Goal: Task Accomplishment & Management: Complete application form

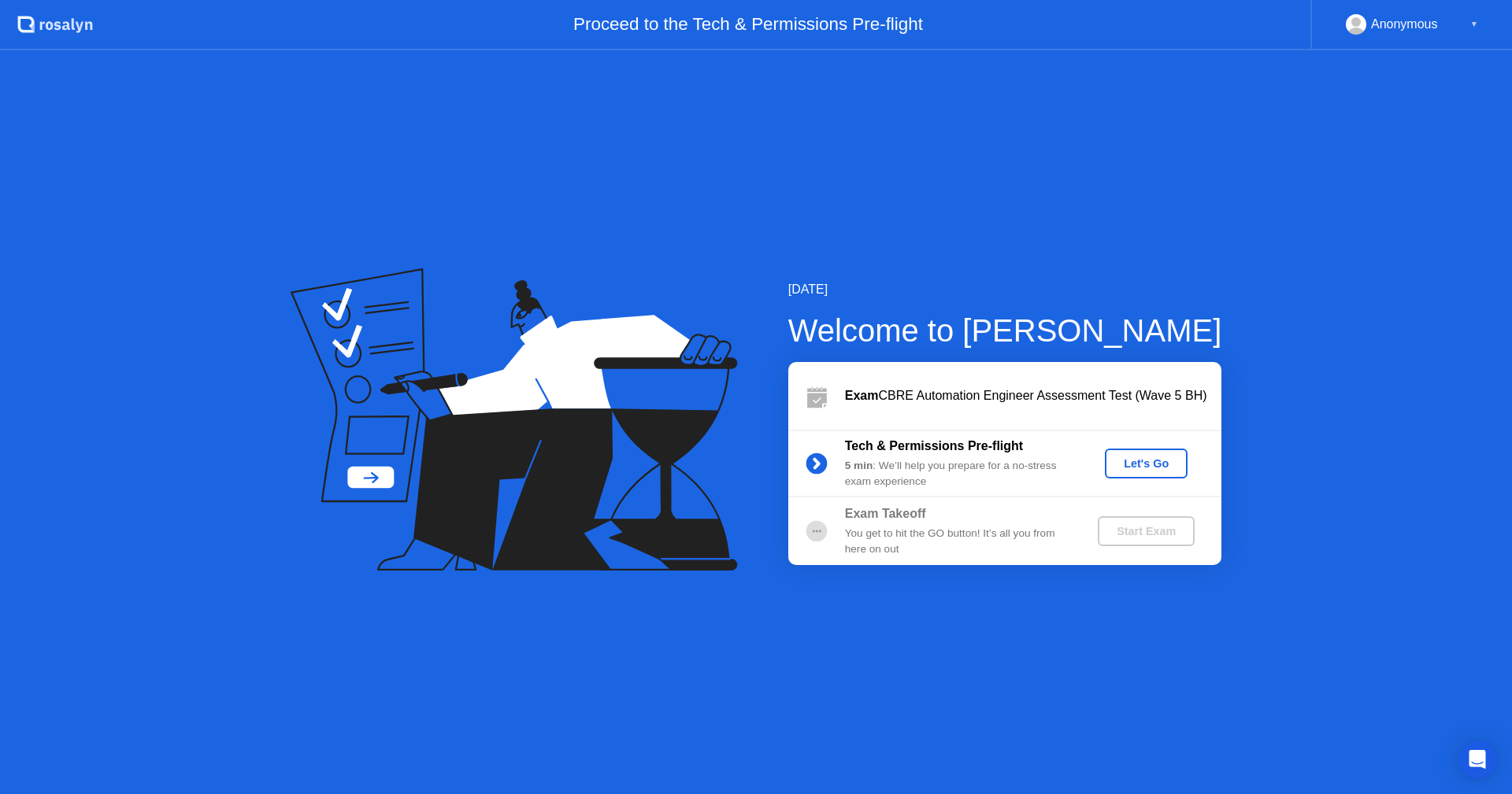
click at [1133, 466] on div "Let's Go" at bounding box center [1146, 464] width 70 height 13
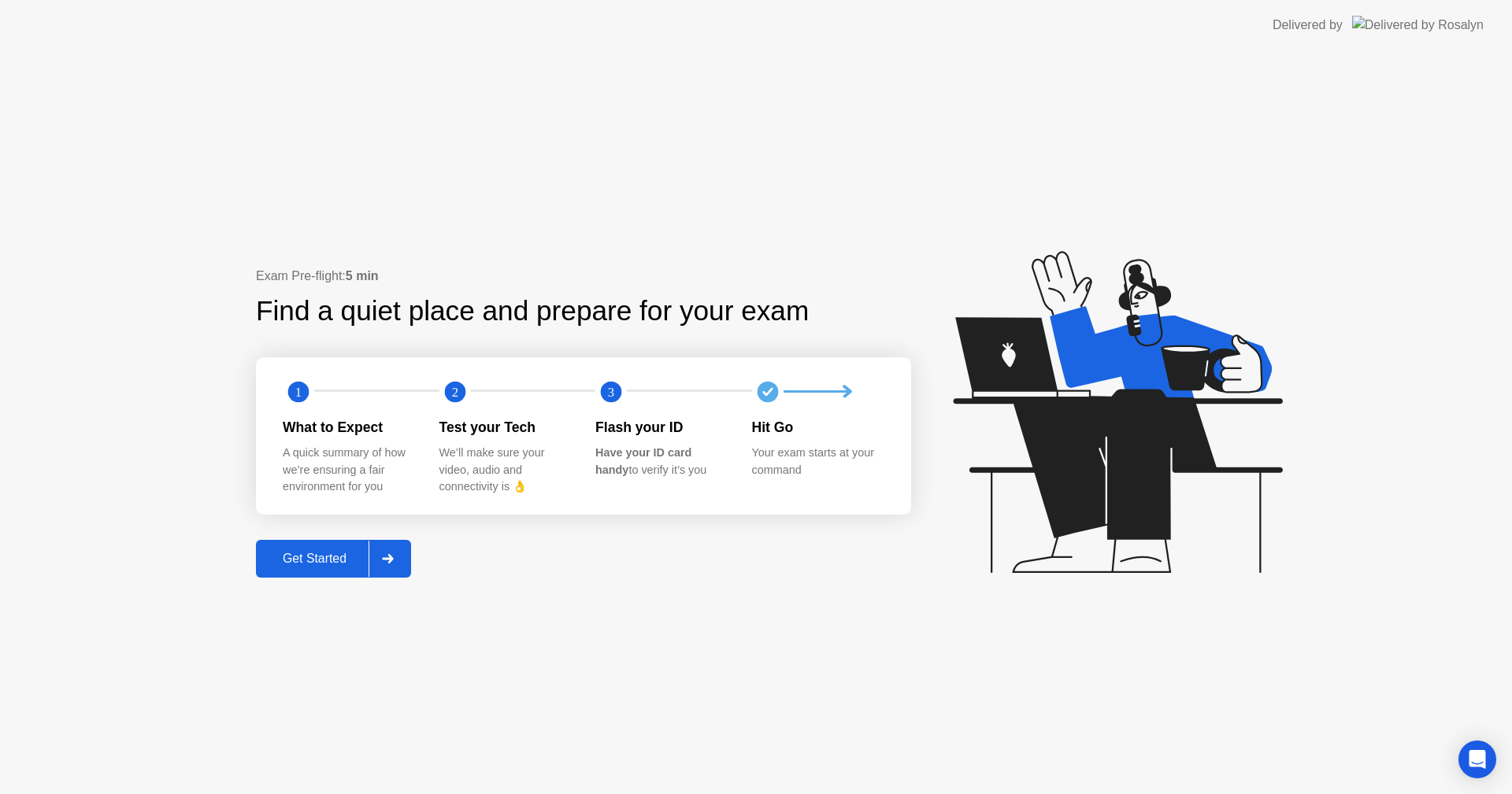
click at [341, 562] on div "Get Started" at bounding box center [315, 559] width 108 height 15
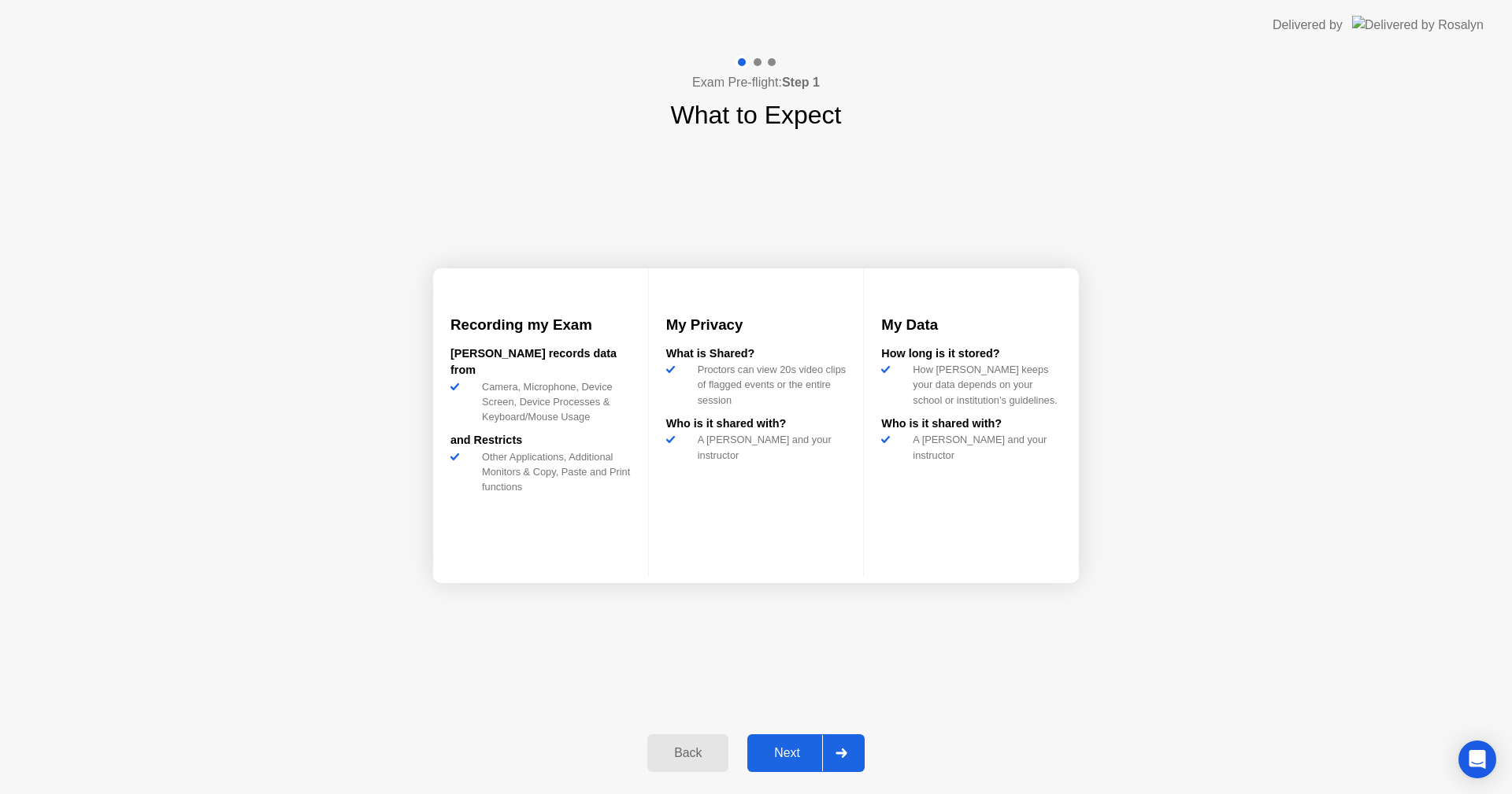
click at [790, 746] on div "Next" at bounding box center [786, 754] width 70 height 15
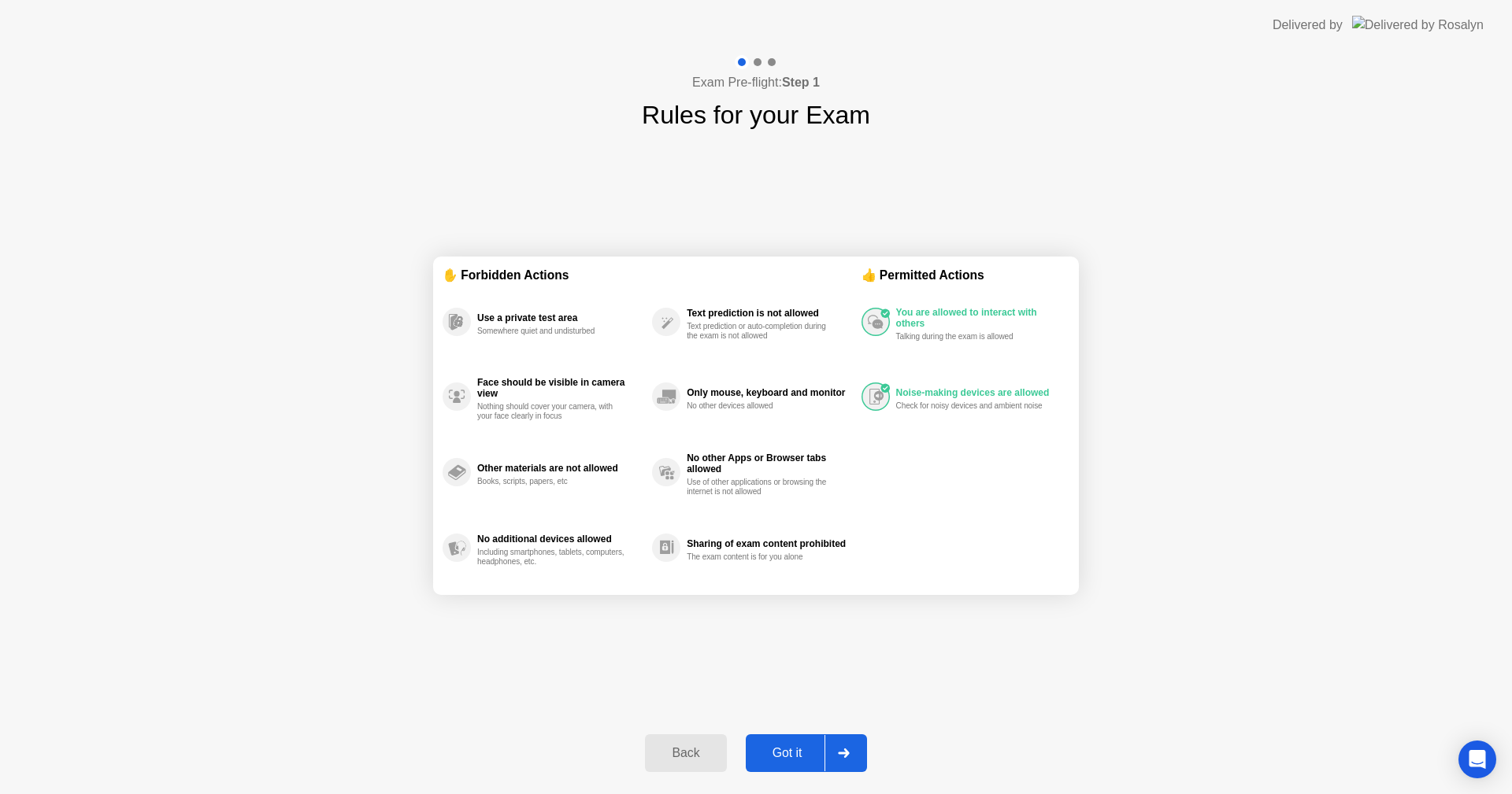
click at [790, 746] on div "Got it" at bounding box center [787, 754] width 74 height 15
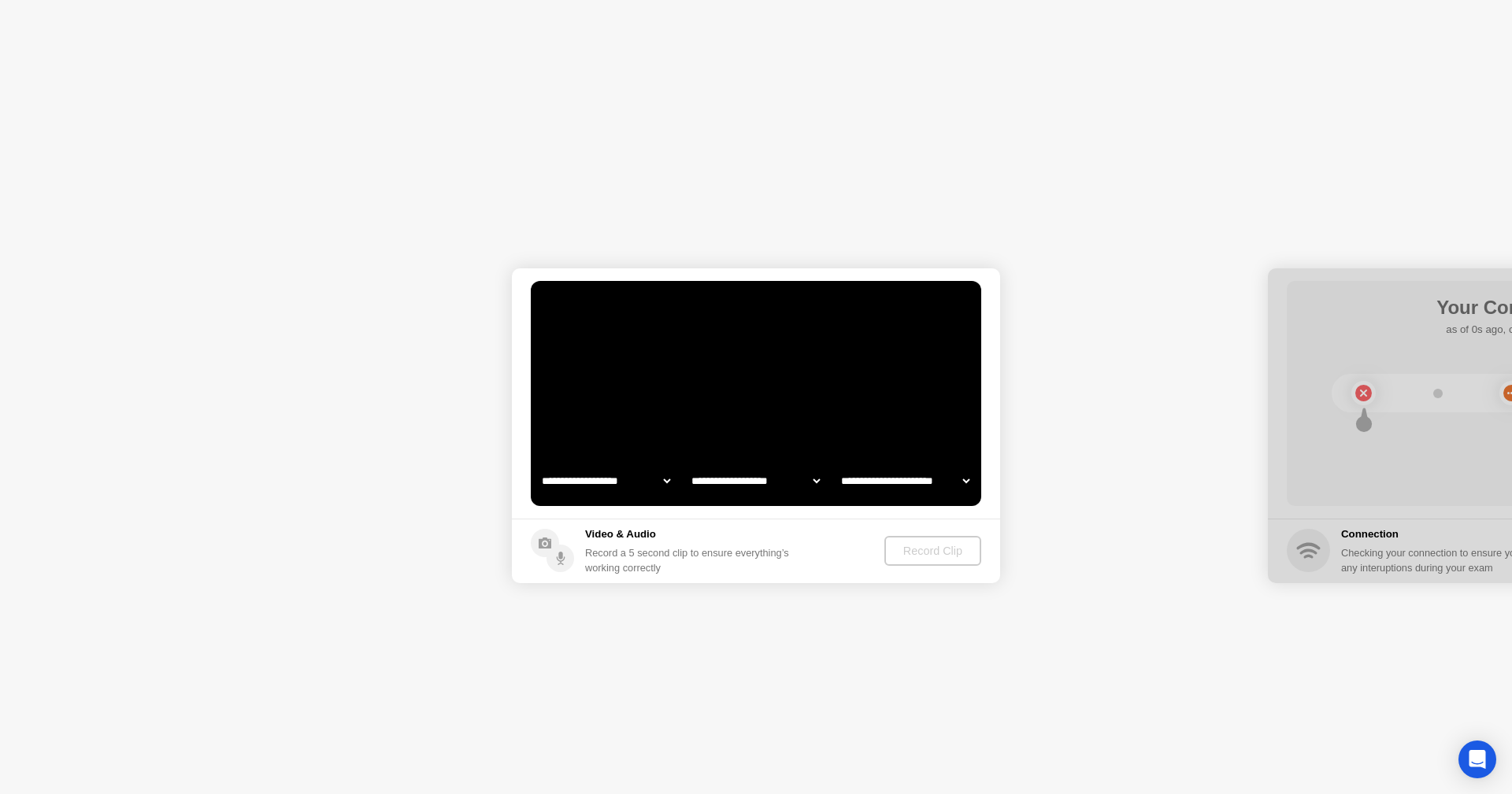
select select "**********"
select select "*******"
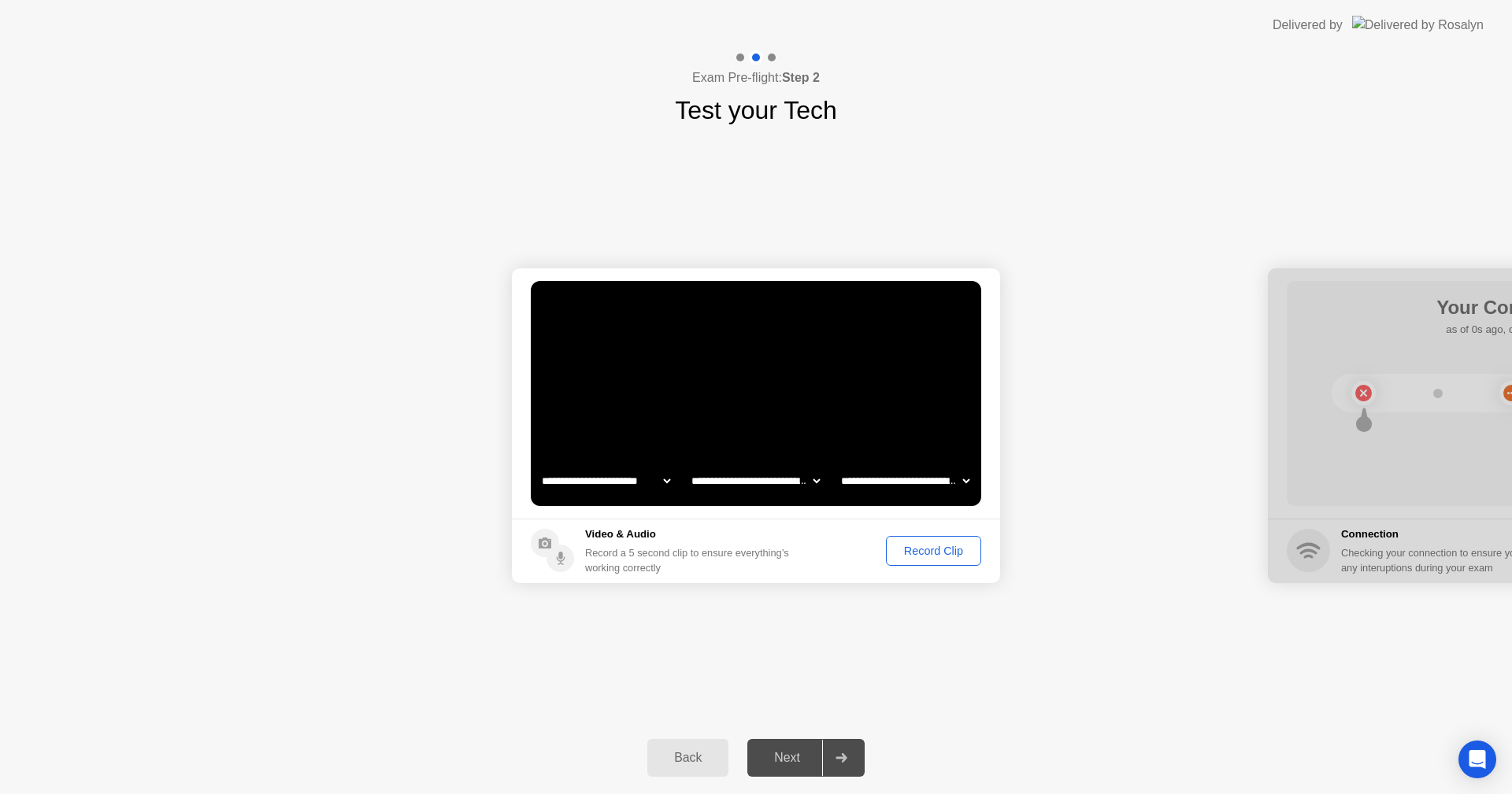
click at [919, 554] on div "Record Clip" at bounding box center [933, 551] width 84 height 13
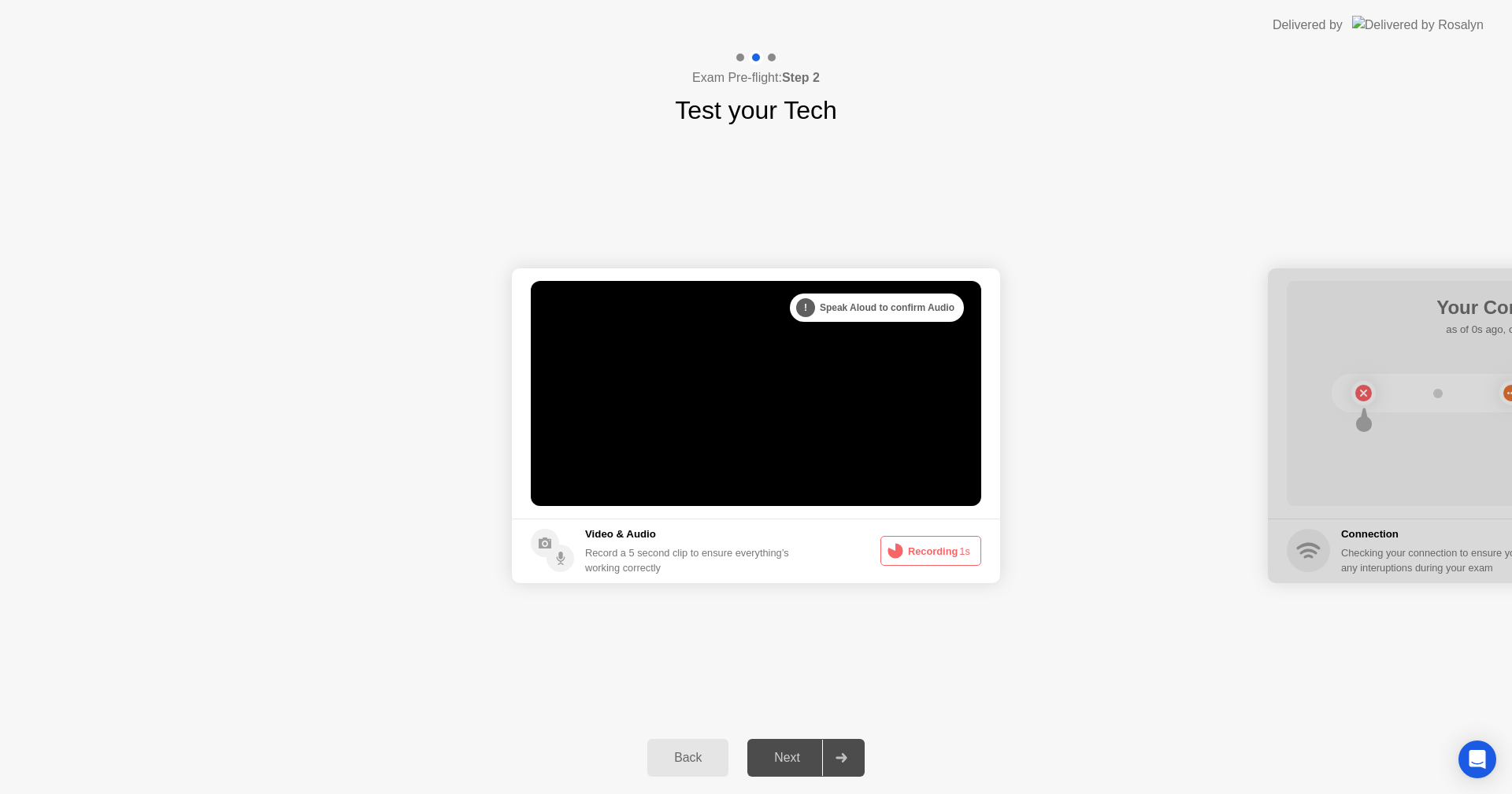
click at [919, 554] on button "Recording 1s" at bounding box center [930, 550] width 101 height 30
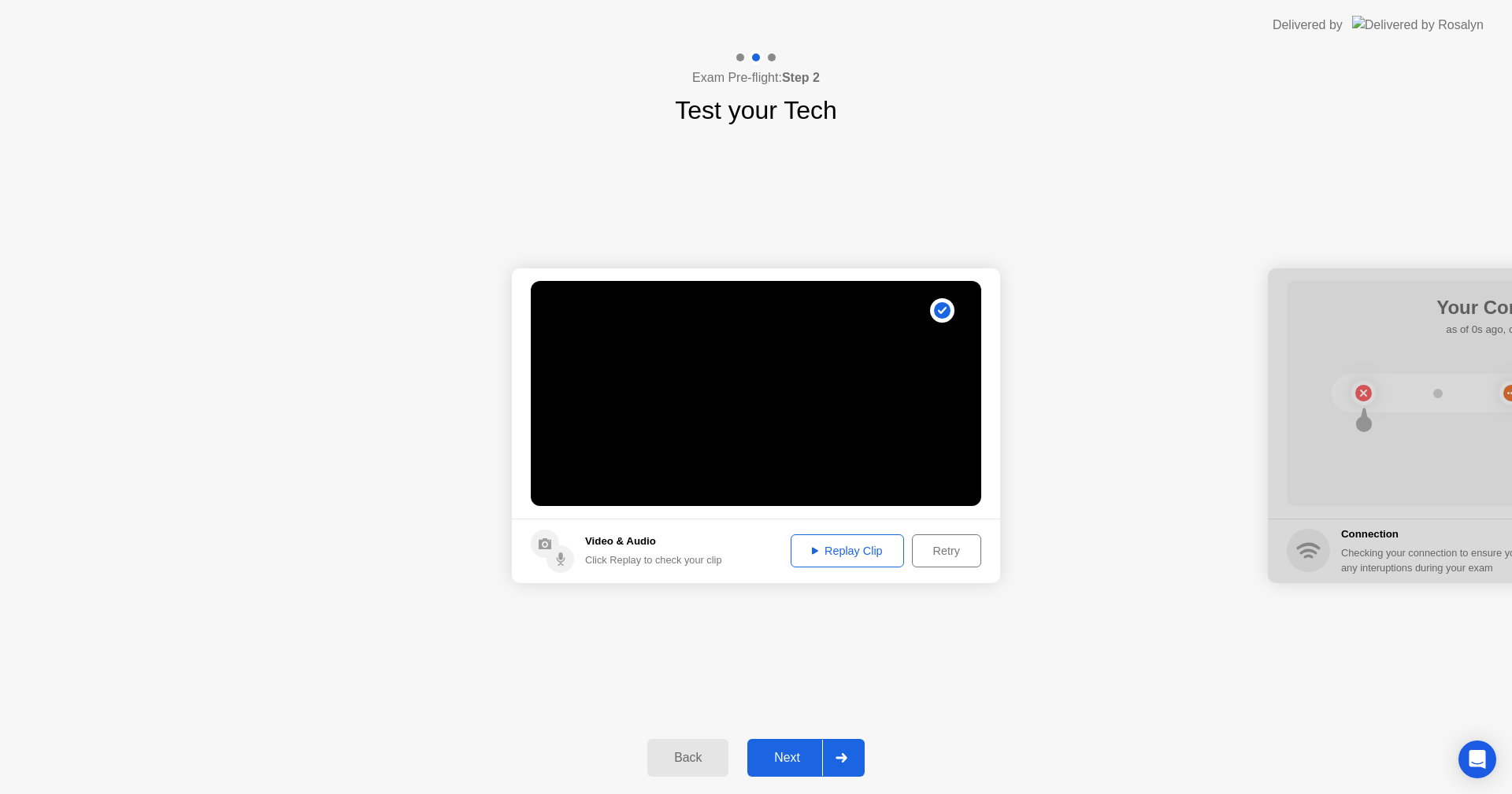
click at [796, 545] on div "Replay Clip" at bounding box center [847, 551] width 103 height 13
click at [779, 746] on button "Next" at bounding box center [806, 758] width 117 height 38
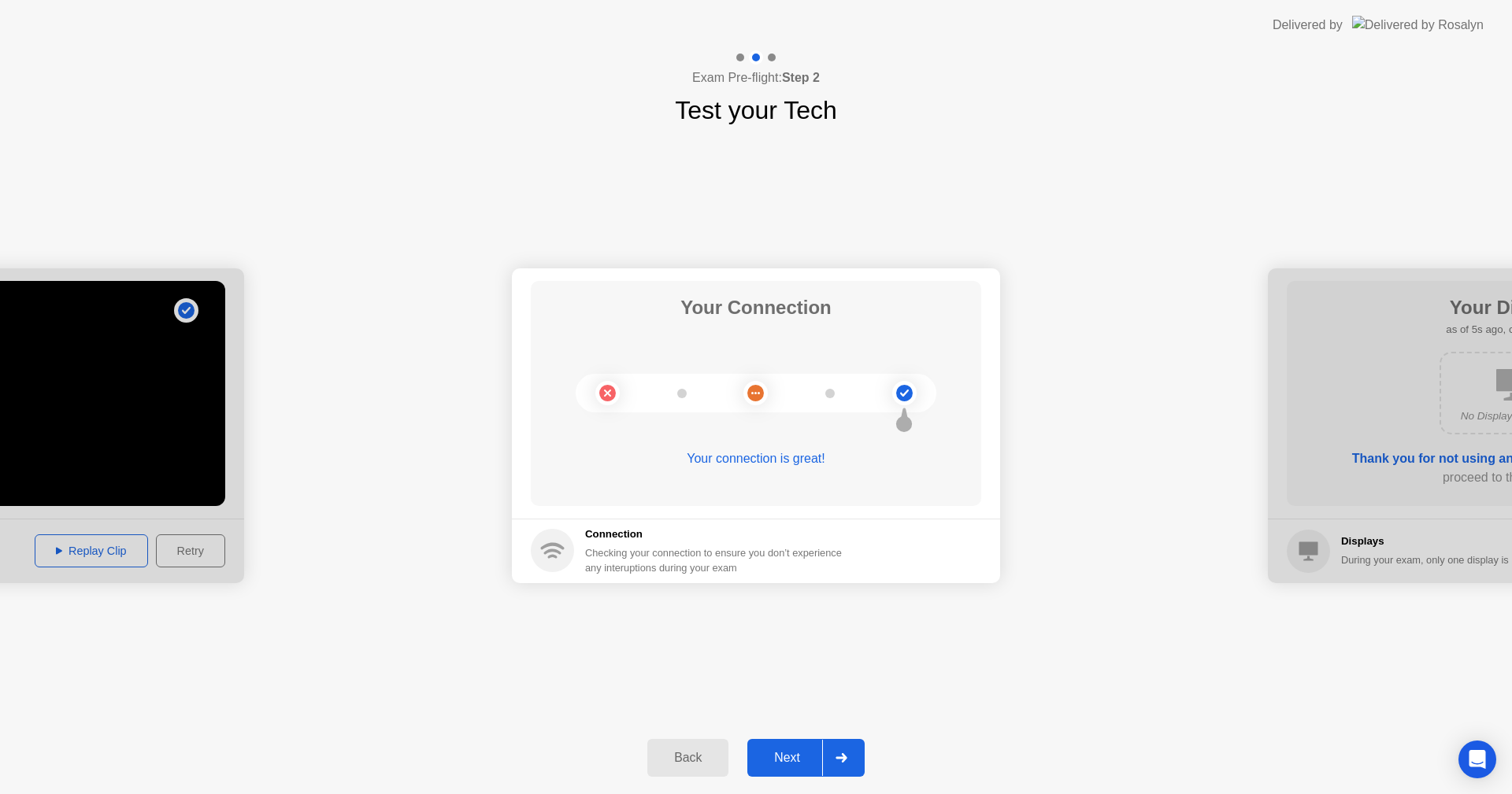
click at [791, 746] on button "Next" at bounding box center [806, 758] width 117 height 38
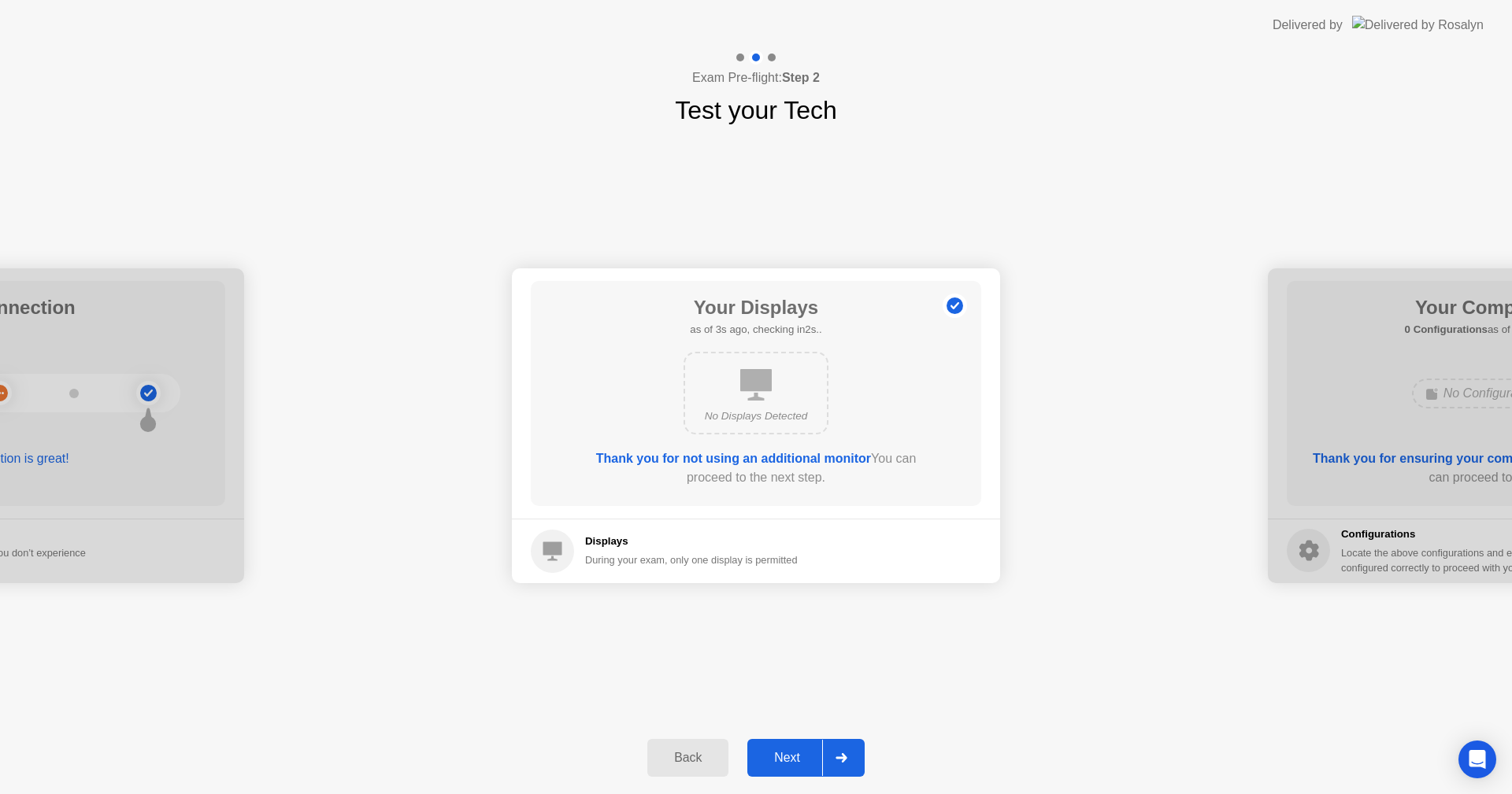
click at [793, 750] on div "Next" at bounding box center [786, 758] width 70 height 15
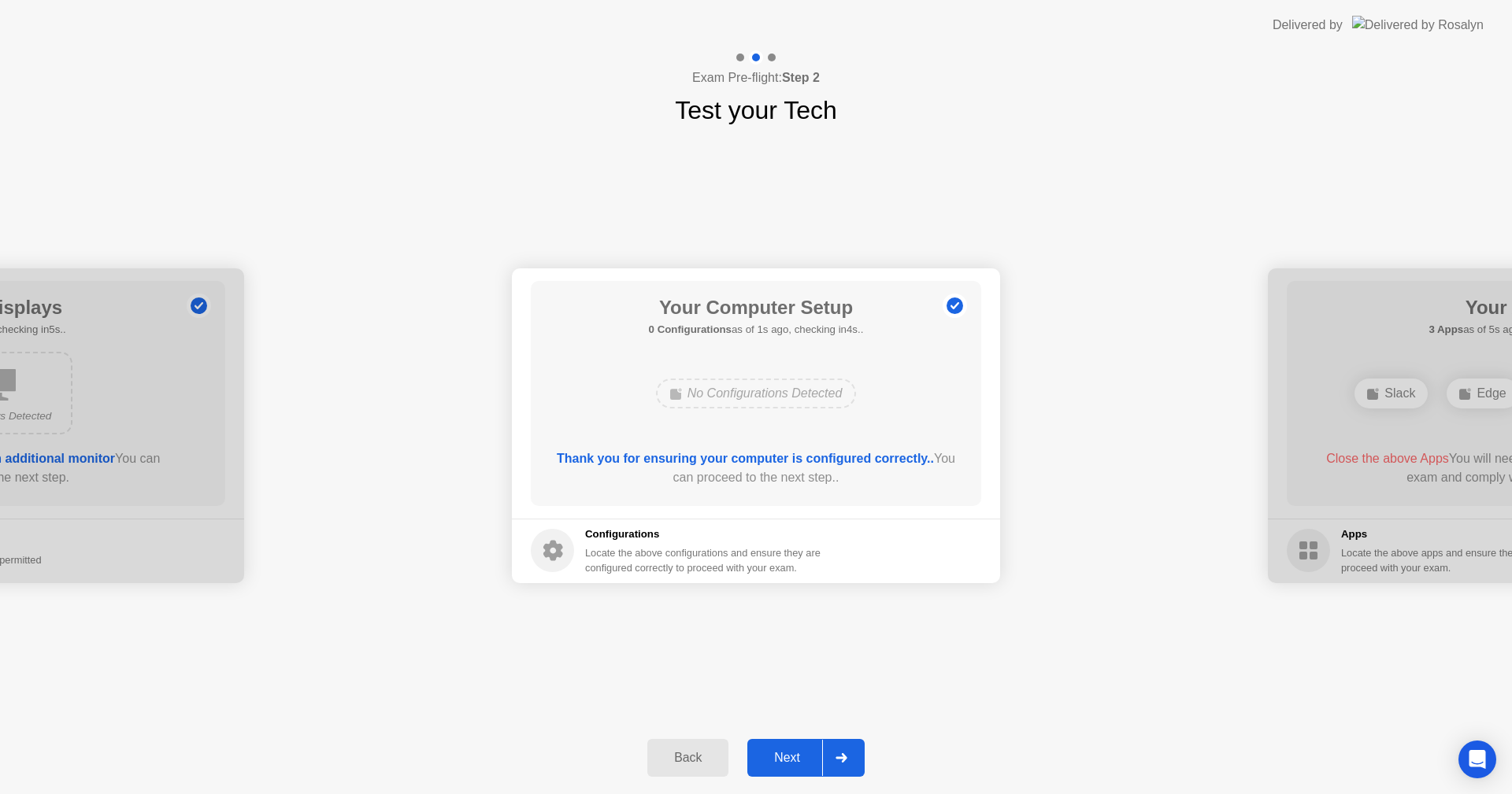
click at [798, 758] on div "Next" at bounding box center [786, 758] width 70 height 15
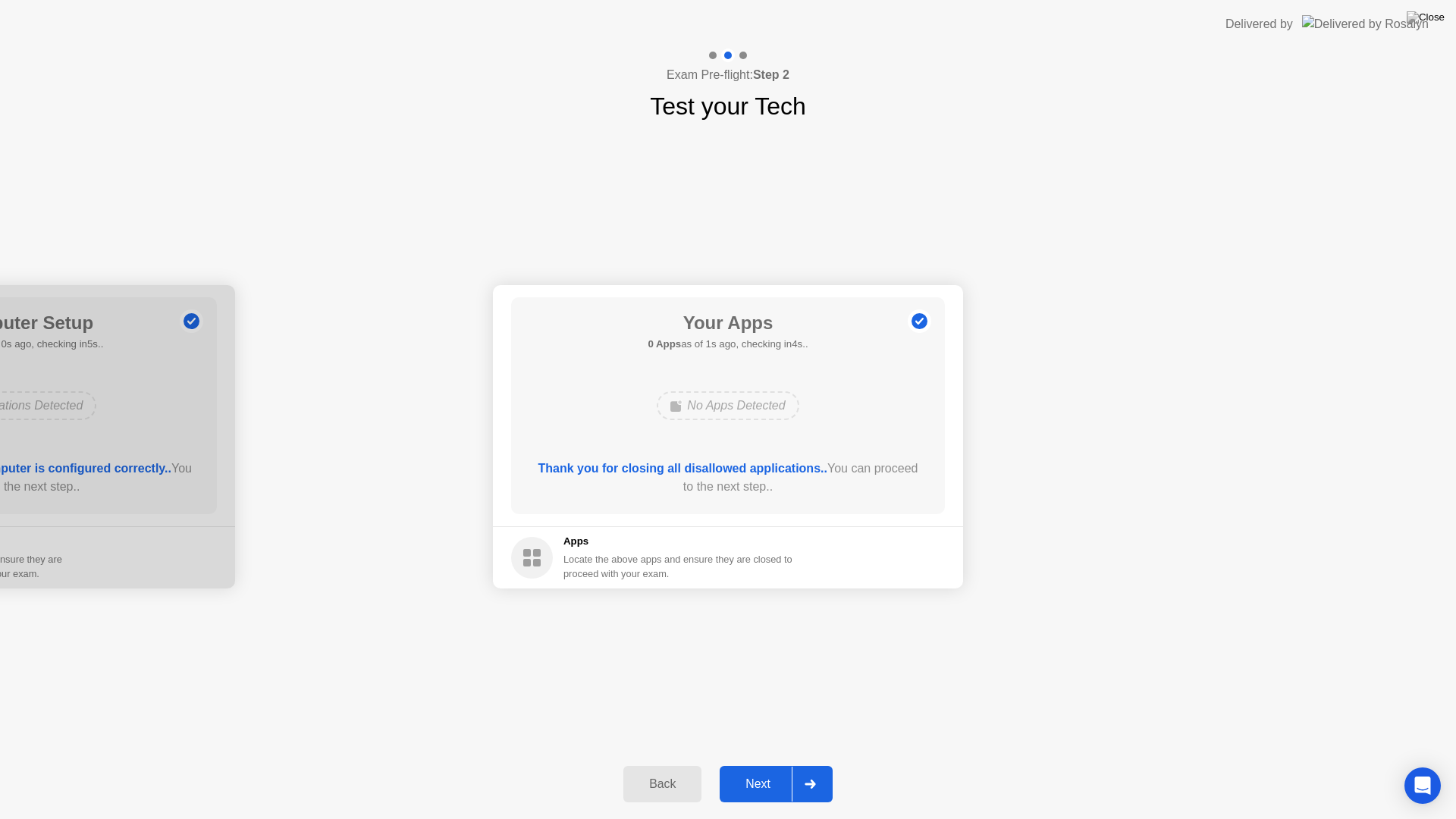
click at [771, 765] on button "Next" at bounding box center [776, 784] width 113 height 37
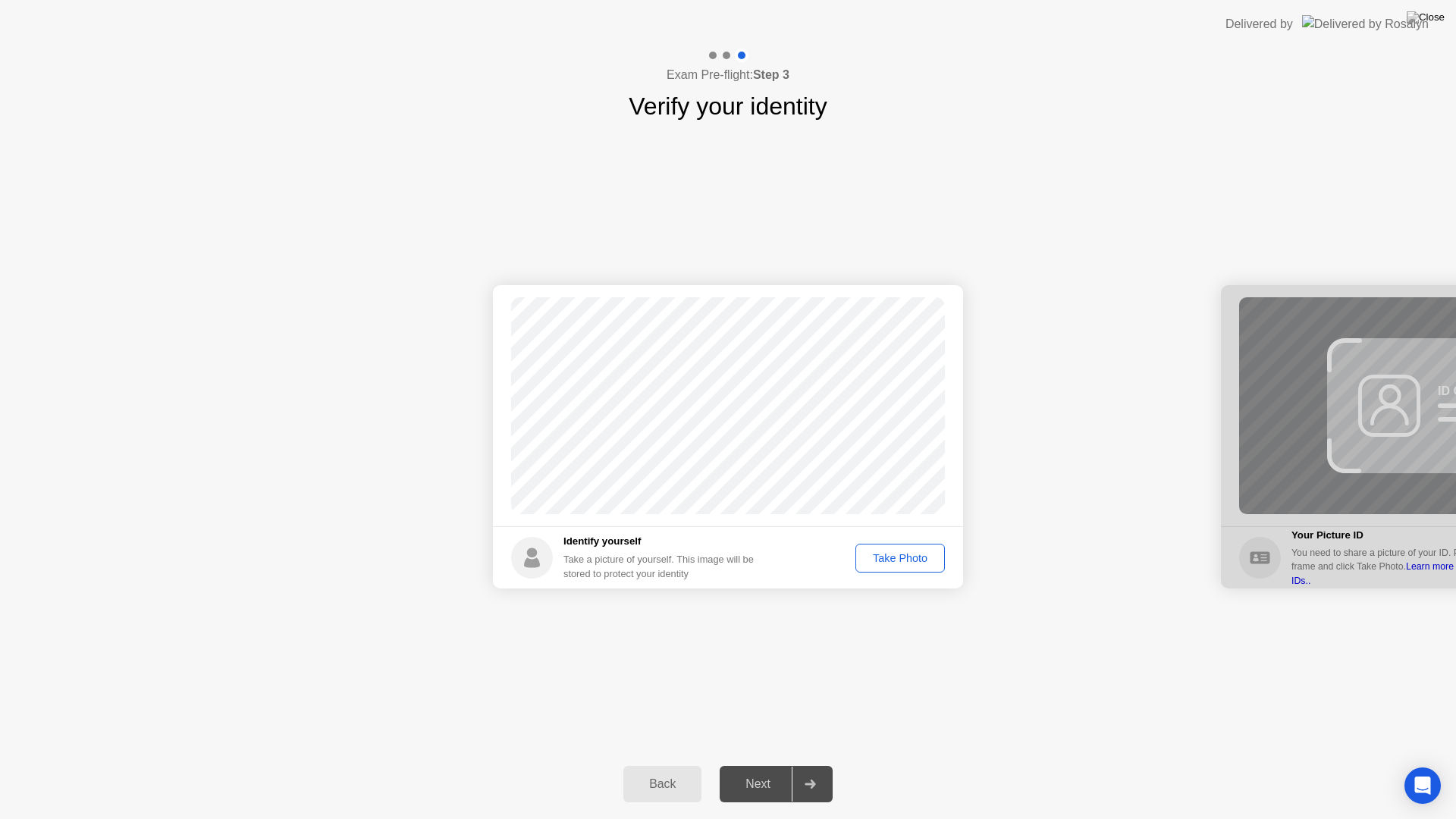
click at [907, 558] on div "Take Photo" at bounding box center [899, 558] width 79 height 12
click at [772, 765] on div "Next" at bounding box center [757, 785] width 68 height 14
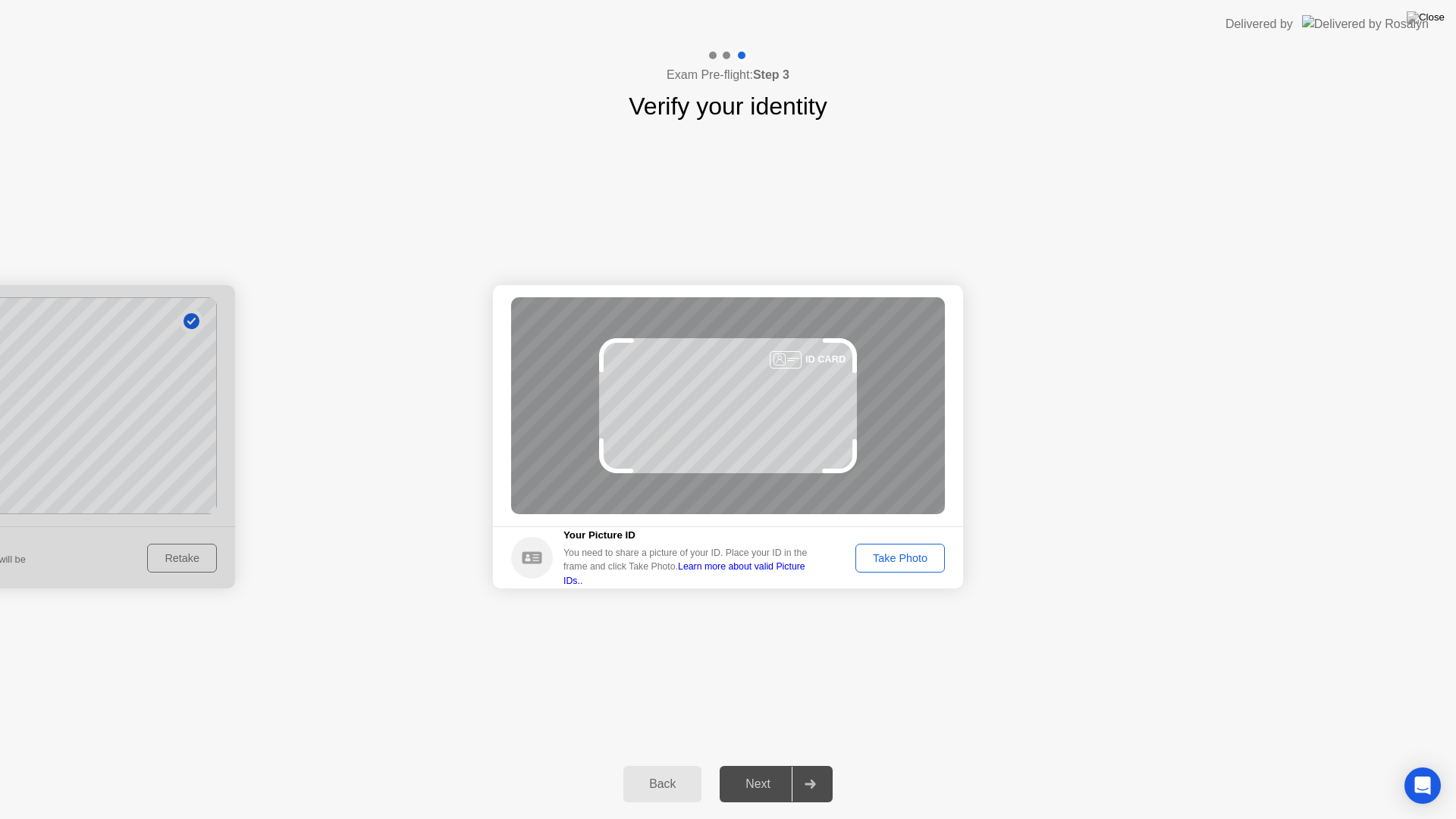
click at [902, 555] on div "Take Photo" at bounding box center [899, 558] width 79 height 12
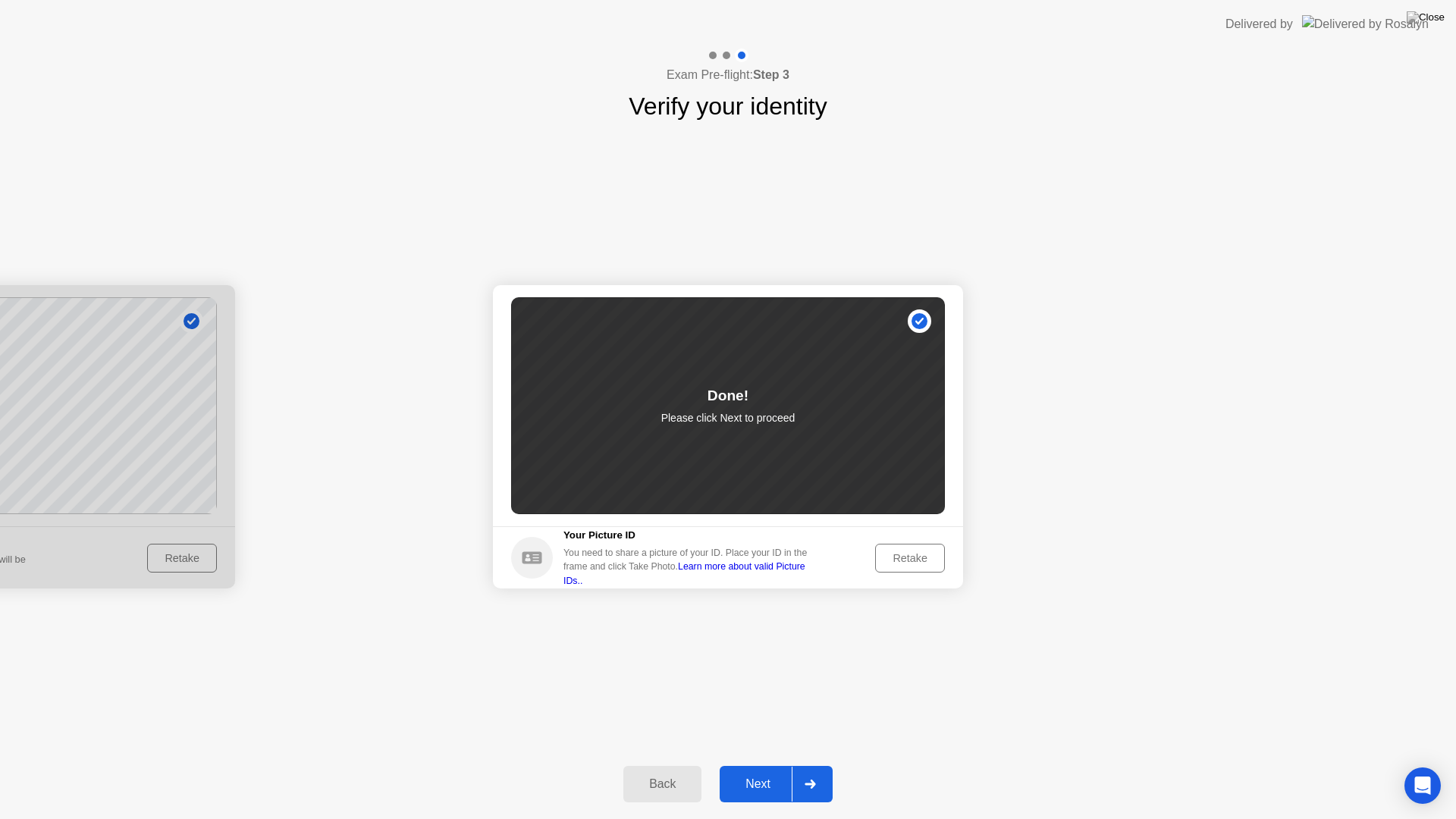
click at [759, 765] on div "Next" at bounding box center [757, 785] width 68 height 14
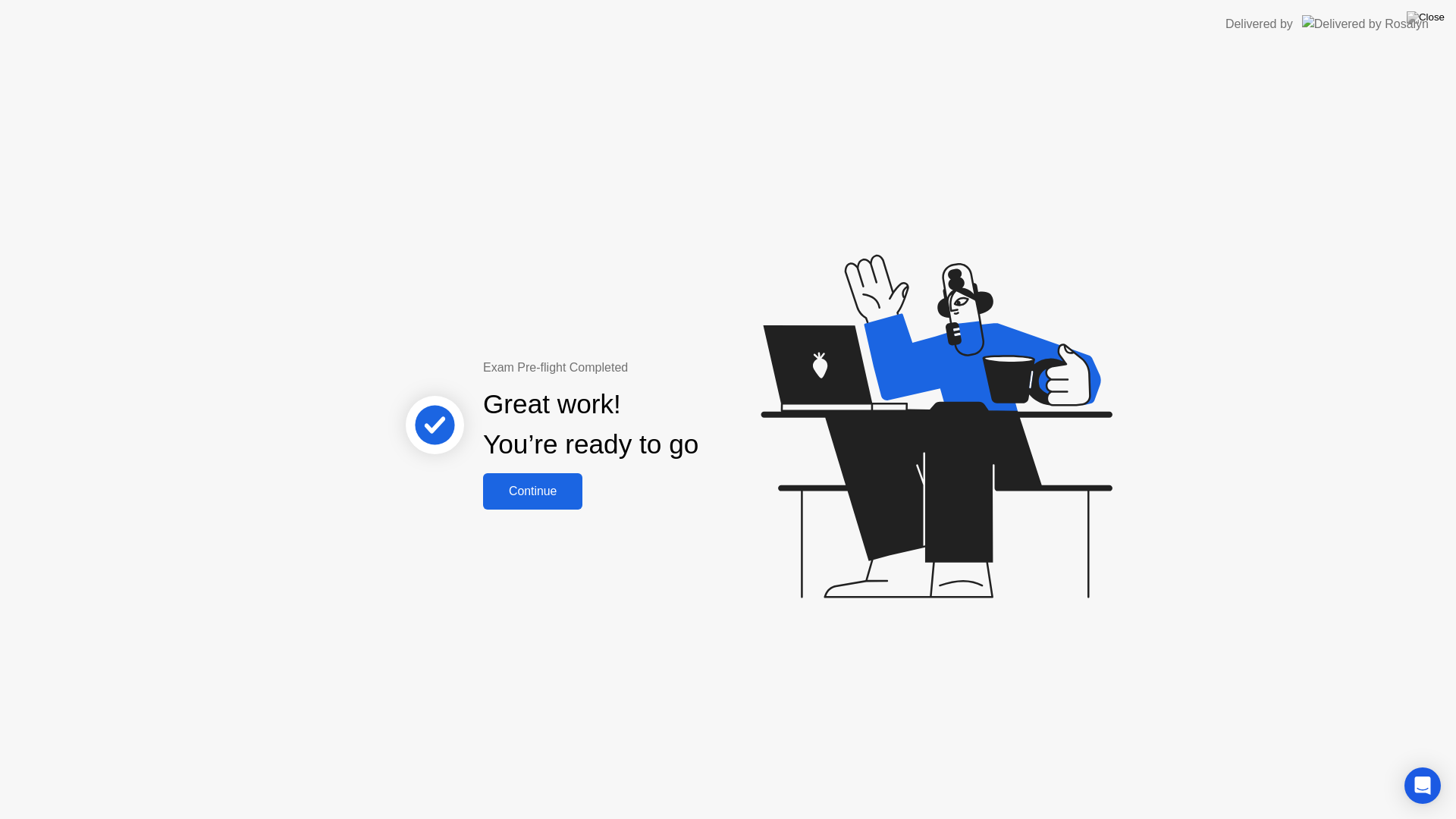
click at [566, 496] on div "Continue" at bounding box center [532, 492] width 90 height 14
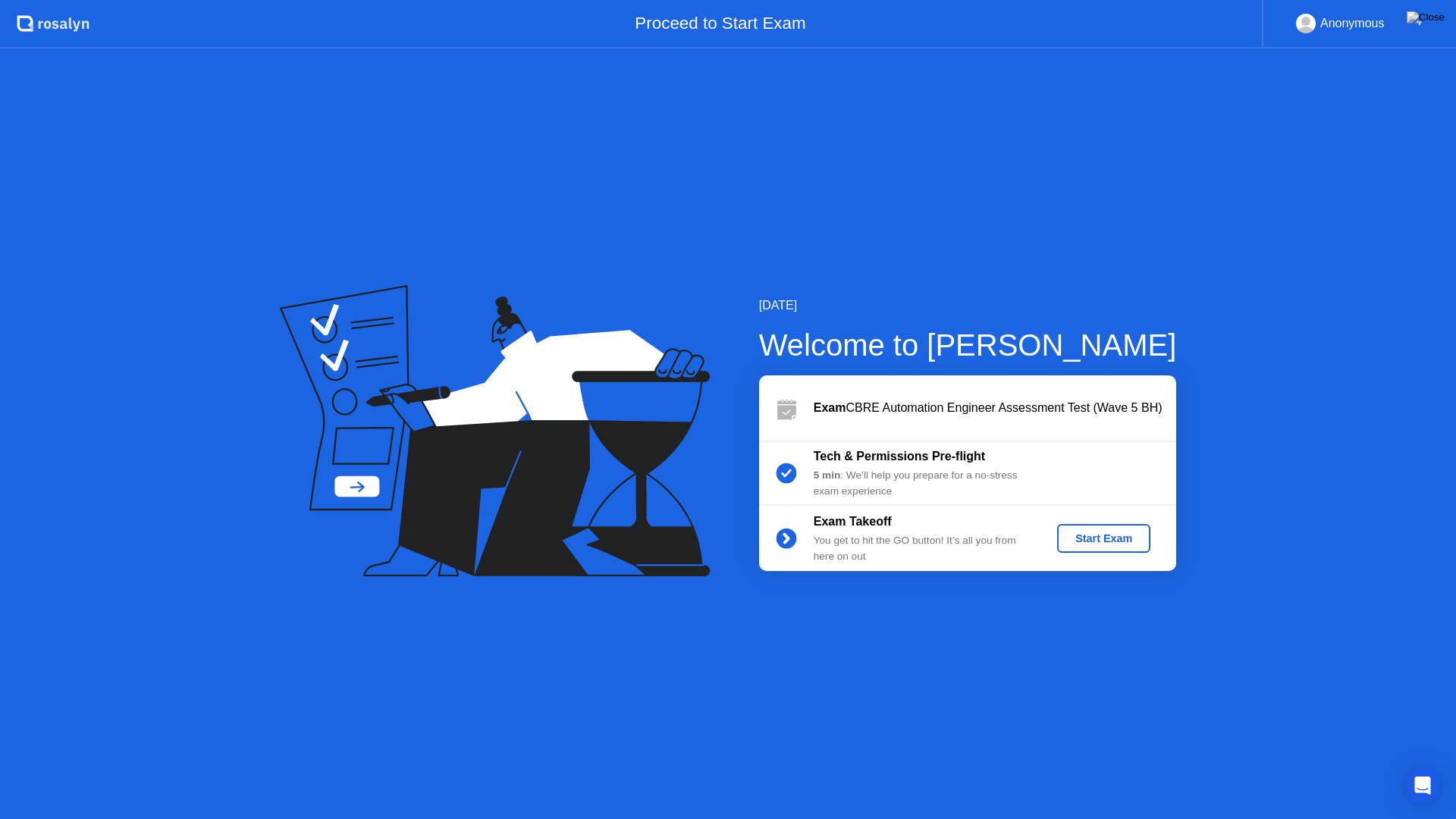
click at [1120, 533] on div "Start Exam" at bounding box center [1103, 539] width 81 height 12
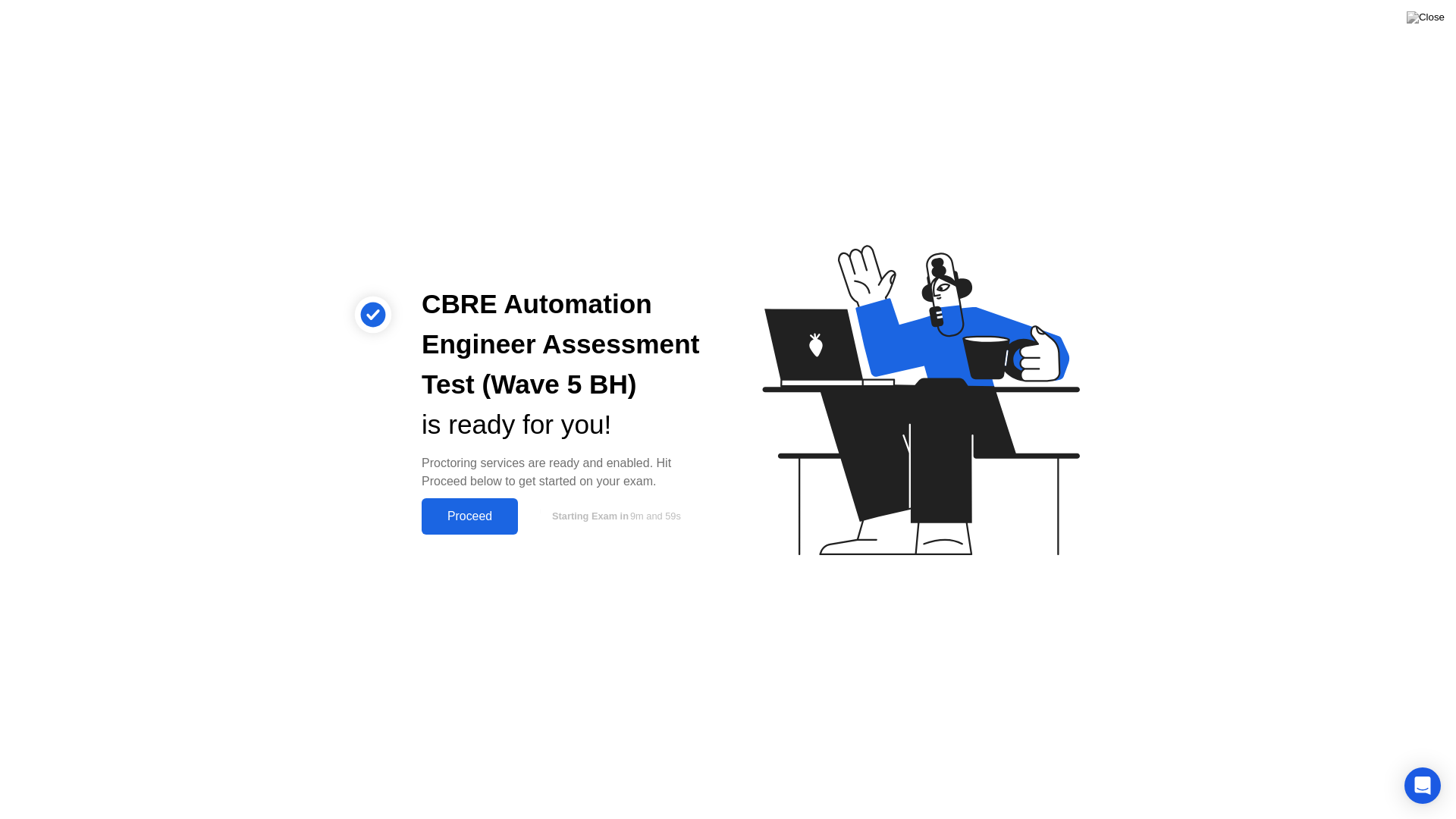
click at [459, 509] on div "Proceed" at bounding box center [470, 516] width 87 height 14
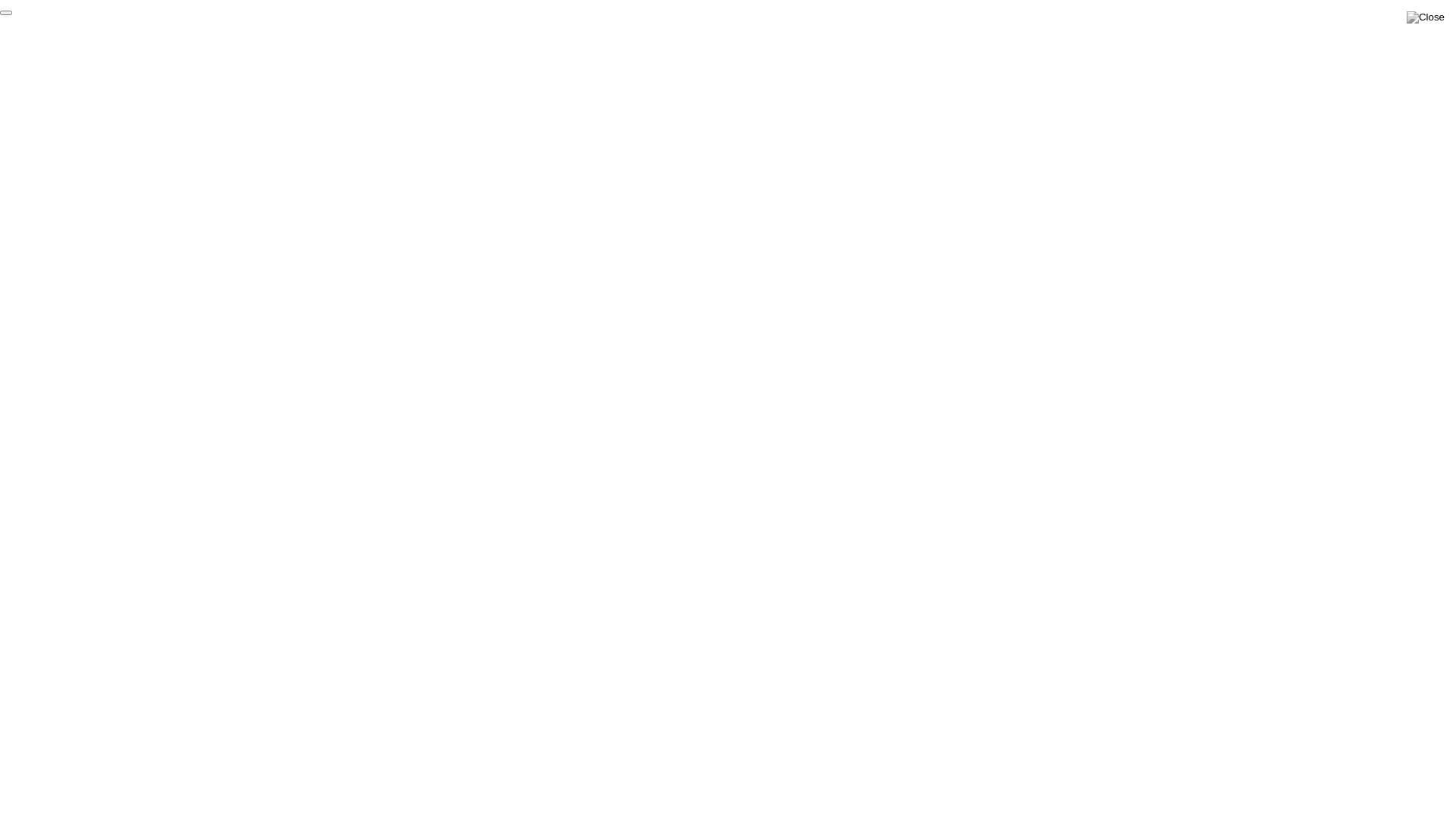
click at [12, 16] on button "End Proctoring Session" at bounding box center [6, 13] width 12 height 5
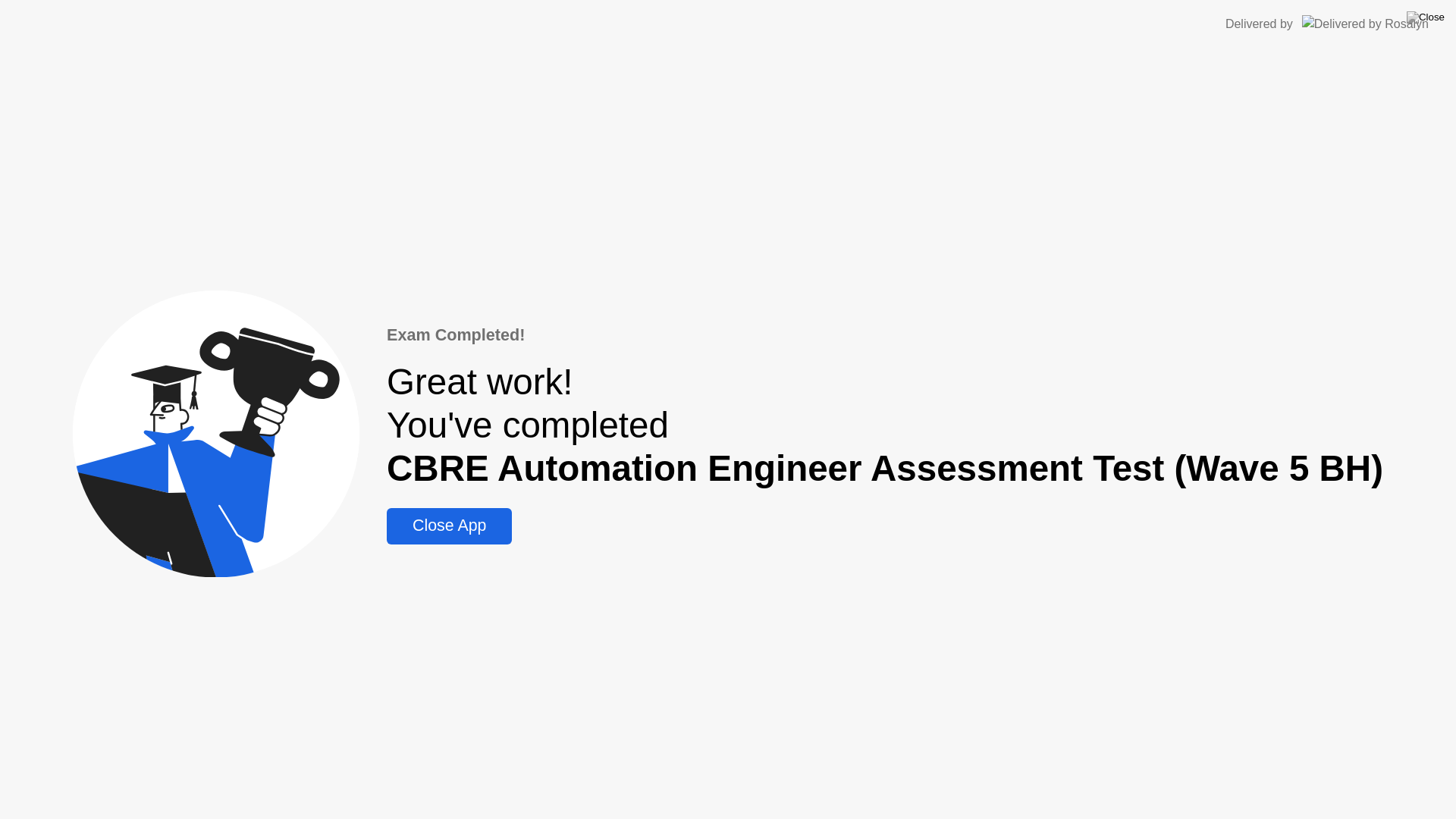
click at [491, 527] on div "Close App" at bounding box center [449, 526] width 116 height 19
